Goal: Task Accomplishment & Management: Use online tool/utility

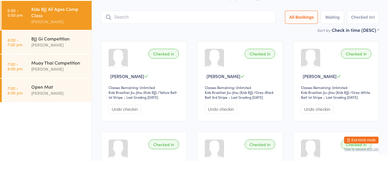
click at [71, 70] on div "[PERSON_NAME]" at bounding box center [58, 72] width 55 height 7
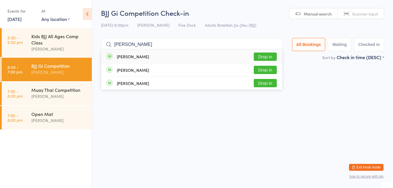
type input "[PERSON_NAME]"
click at [185, 59] on div "[PERSON_NAME] Drop in" at bounding box center [191, 56] width 181 height 13
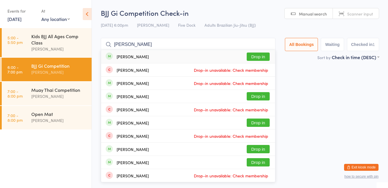
type input "[PERSON_NAME]"
click at [257, 55] on button "Drop in" at bounding box center [258, 57] width 23 height 8
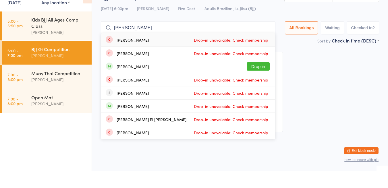
type input "[PERSON_NAME]"
click at [257, 83] on button "Drop in" at bounding box center [258, 83] width 23 height 8
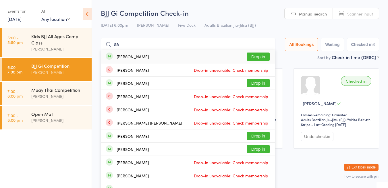
type input "s"
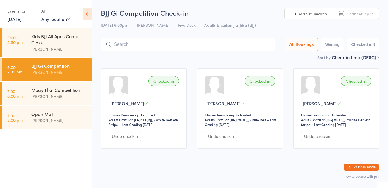
click at [180, 46] on input "search" at bounding box center [188, 44] width 175 height 13
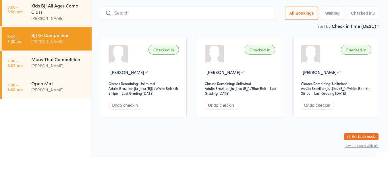
click at [72, 89] on div "Muay Thai Competition" at bounding box center [58, 90] width 55 height 6
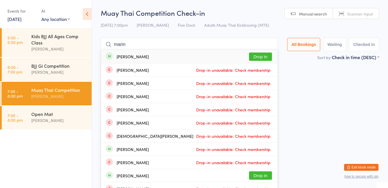
type input "marin"
click at [261, 59] on button "Drop in" at bounding box center [260, 57] width 23 height 8
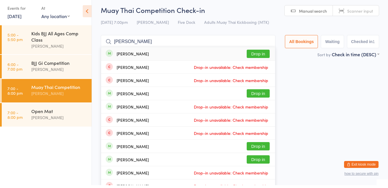
type input "[PERSON_NAME]"
click at [254, 57] on button "Drop in" at bounding box center [258, 57] width 23 height 8
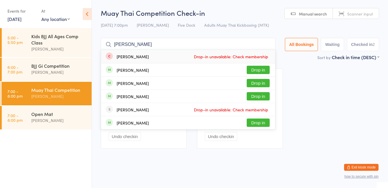
type input "[PERSON_NAME]"
click at [256, 79] on button "Drop in" at bounding box center [258, 83] width 23 height 8
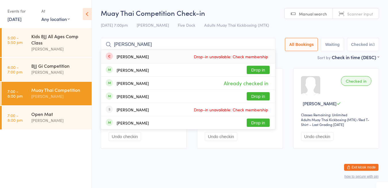
type input "[PERSON_NAME]"
click at [253, 70] on button "Drop in" at bounding box center [258, 70] width 23 height 8
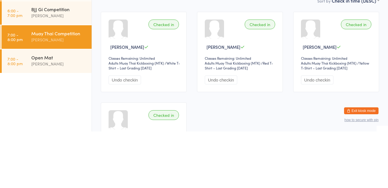
click at [258, 83] on div "Checked in" at bounding box center [260, 81] width 30 height 10
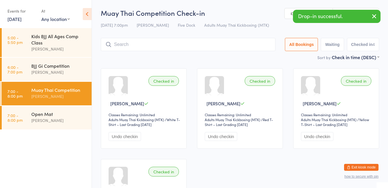
click at [224, 140] on button "Undo checkin" at bounding box center [221, 136] width 32 height 9
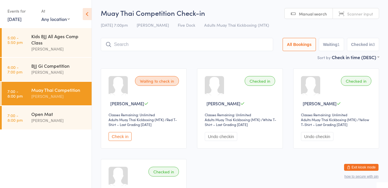
click at [121, 140] on button "Check in" at bounding box center [120, 136] width 23 height 9
click at [120, 139] on button "Undo checkin" at bounding box center [125, 136] width 32 height 9
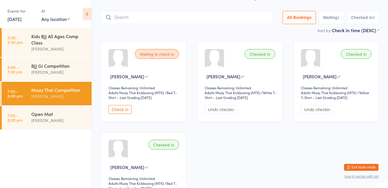
click at [233, 19] on input "search" at bounding box center [187, 17] width 172 height 13
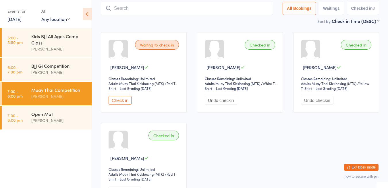
scroll to position [38, 0]
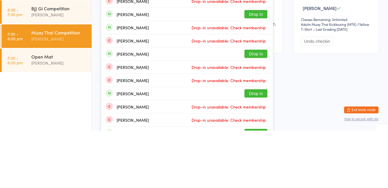
type input "[PERSON_NAME]"
click at [261, 111] on button "Drop in" at bounding box center [256, 111] width 23 height 8
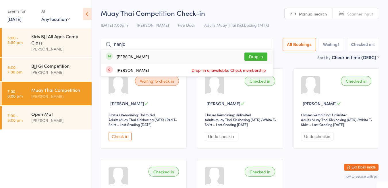
type input "nanjo"
click at [255, 58] on button "Drop in" at bounding box center [256, 57] width 23 height 8
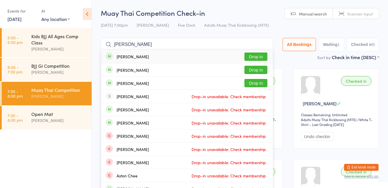
type input "[PERSON_NAME]"
click at [190, 70] on div "[PERSON_NAME] Drop in" at bounding box center [187, 70] width 172 height 13
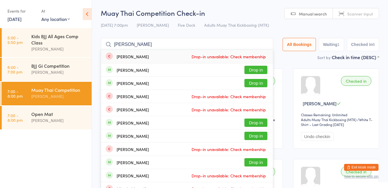
type input "[PERSON_NAME]"
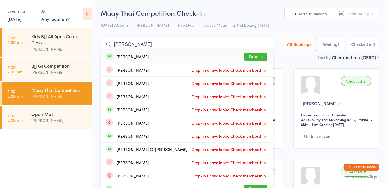
click at [257, 59] on button "Drop in" at bounding box center [256, 57] width 23 height 8
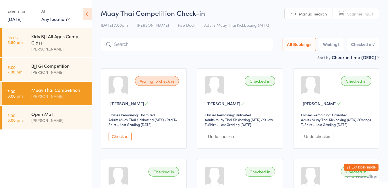
click at [249, 4] on html "You have now entered Kiosk Mode. Members will be able to check themselves in us…" at bounding box center [194, 94] width 388 height 188
click at [60, 62] on div "BJJ Gi Competition [PERSON_NAME]" at bounding box center [61, 69] width 60 height 23
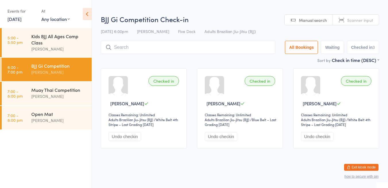
click at [249, 16] on h2 "BJJ Gi Competition Check-in" at bounding box center [240, 18] width 278 height 9
click at [63, 91] on div "Muay Thai Competition" at bounding box center [58, 90] width 55 height 6
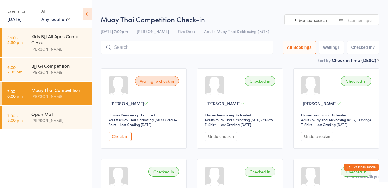
click at [251, 16] on h2 "Muay Thai Competition Check-in" at bounding box center [240, 18] width 278 height 9
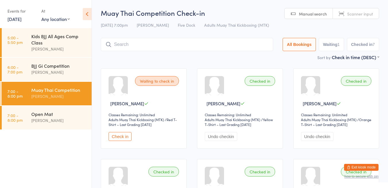
click at [34, 124] on div "[PERSON_NAME]" at bounding box center [58, 120] width 55 height 7
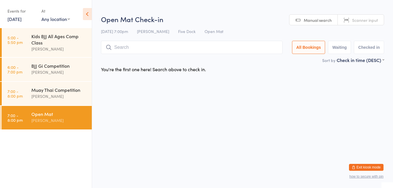
click at [196, 26] on div "Open Mat Check-in [DATE] 7:00pm [PERSON_NAME] Five Dock Open Mat Manual search …" at bounding box center [242, 35] width 283 height 43
click at [59, 94] on div "[PERSON_NAME]" at bounding box center [58, 96] width 55 height 7
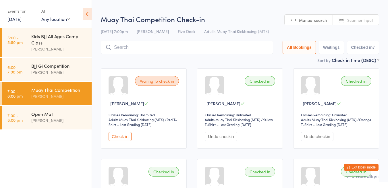
click at [214, 20] on h2 "Muay Thai Competition Check-in" at bounding box center [240, 18] width 278 height 9
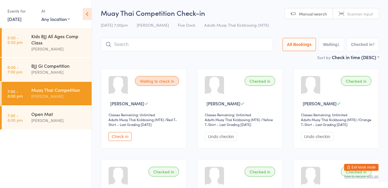
click at [68, 120] on div "[PERSON_NAME]" at bounding box center [58, 120] width 55 height 7
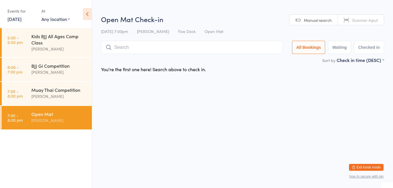
click at [66, 89] on div "Muay Thai Competition" at bounding box center [58, 90] width 55 height 6
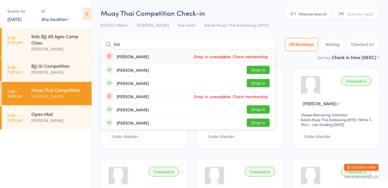
type input "kai"
click at [260, 68] on button "Drop in" at bounding box center [258, 70] width 23 height 8
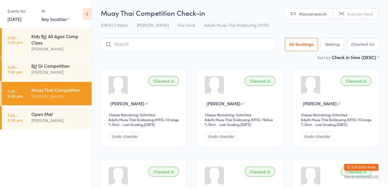
click at [248, 14] on h2 "Muay Thai Competition Check-in" at bounding box center [240, 12] width 278 height 9
